Goal: Transaction & Acquisition: Book appointment/travel/reservation

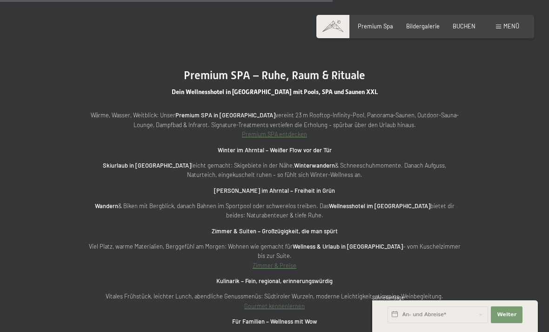
scroll to position [2361, 0]
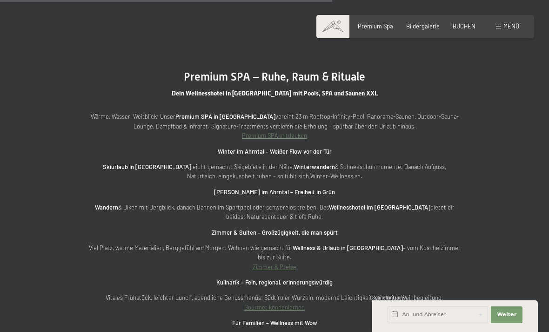
click at [313, 140] on div "Wärme, Wasser, Weitblick: Unser Premium SPA in Südtirol vereint 23 m Rooftop-In…" at bounding box center [274, 303] width 372 height 383
click at [322, 147] on strong "Winter im Ahrntal – Weißer Flow vor der Tür" at bounding box center [275, 150] width 114 height 7
click at [319, 147] on strong "Winter im Ahrntal – Weißer Flow vor der Tür" at bounding box center [275, 150] width 114 height 7
click at [318, 147] on p "Winter im Ahrntal – Weißer Flow vor der Tür" at bounding box center [274, 151] width 372 height 9
click at [278, 263] on link "Zimmer & Preise" at bounding box center [275, 266] width 44 height 7
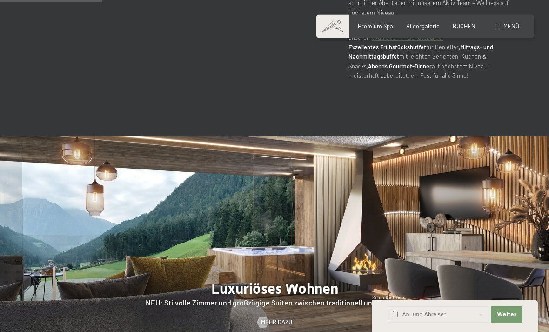
scroll to position [712, 0]
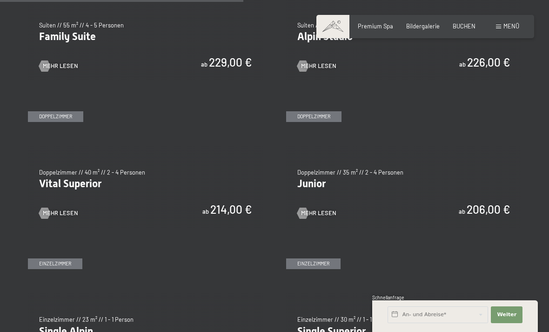
scroll to position [986, 0]
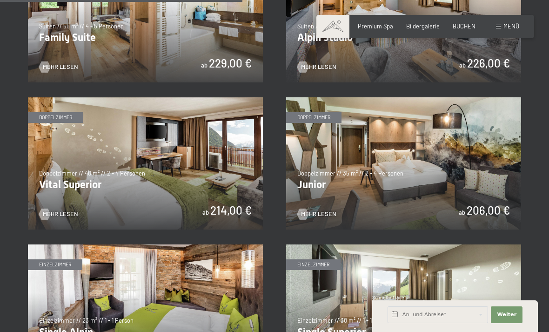
click at [77, 177] on img at bounding box center [145, 163] width 235 height 132
